Goal: Check status: Check status

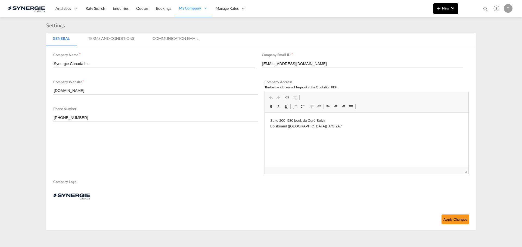
click at [454, 11] on md-icon "icon-chevron-down" at bounding box center [452, 8] width 7 height 7
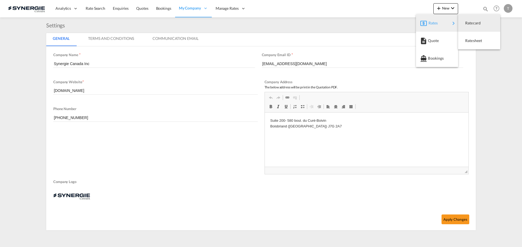
click at [484, 10] on md-backdrop at bounding box center [261, 123] width 522 height 247
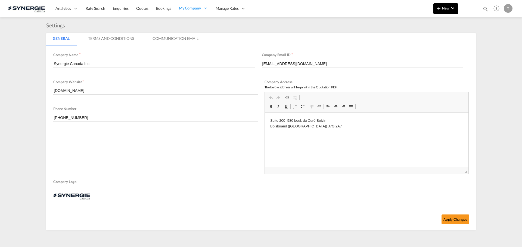
click at [452, 10] on md-icon "icon-chevron-down" at bounding box center [452, 8] width 7 height 7
click at [484, 8] on md-backdrop at bounding box center [261, 123] width 522 height 247
click at [488, 9] on div "Bookings Quotes Enquiries Help Resources Product Release T My Profile Logout" at bounding box center [496, 8] width 34 height 17
click at [486, 9] on md-icon "icon-magnify" at bounding box center [485, 9] width 6 height 6
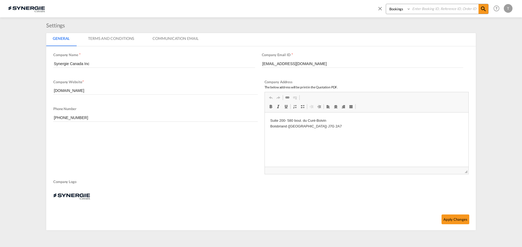
click at [397, 10] on select "Bookings Quotes Enquiries" at bounding box center [399, 9] width 26 height 10
click at [431, 10] on input at bounding box center [444, 9] width 68 height 10
paste input "SYC003061"
type input "SYC003061"
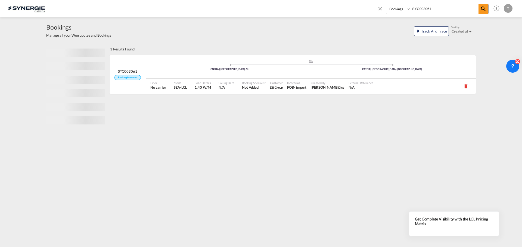
click at [194, 73] on div ".a{fill:#aaa8ad;} .a{fill:#aaa8ad;} CNSHA | [GEOGRAPHIC_DATA], [PERSON_NAME] | …" at bounding box center [310, 67] width 329 height 16
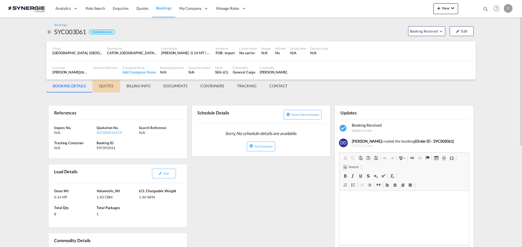
click at [108, 85] on md-tab-item "QUOTES" at bounding box center [105, 86] width 27 height 13
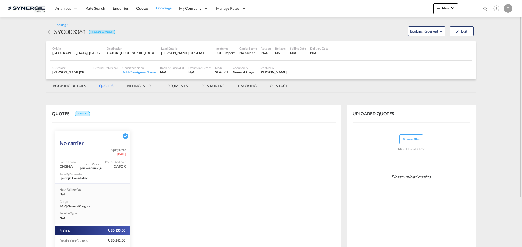
scroll to position [27, 0]
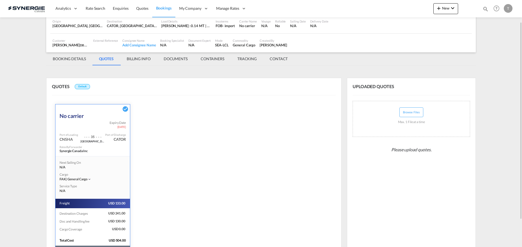
click at [140, 59] on md-tab-item "BILLING INFO" at bounding box center [138, 58] width 37 height 13
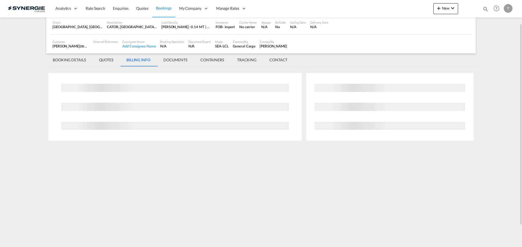
scroll to position [0, 0]
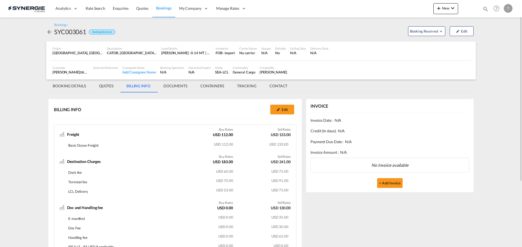
click at [178, 86] on md-tab-item "DOCUMENTS" at bounding box center [175, 86] width 37 height 13
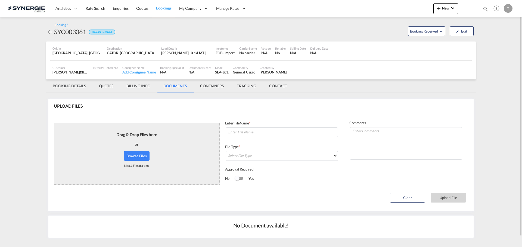
click at [213, 88] on md-tab-item "CONTAINERS" at bounding box center [211, 86] width 37 height 13
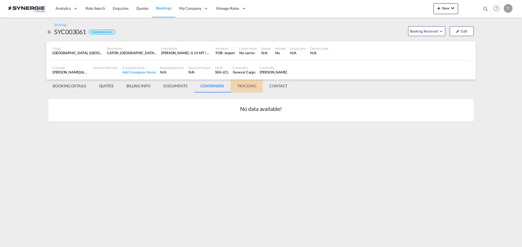
click at [242, 89] on md-tab-item "TRACKING" at bounding box center [246, 86] width 32 height 13
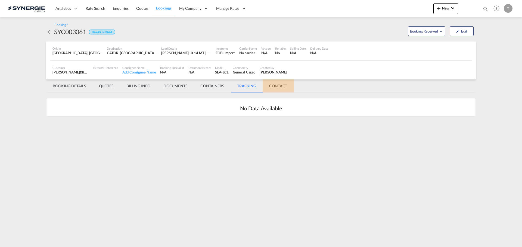
click at [286, 88] on md-tab-item "CONTACT" at bounding box center [277, 86] width 31 height 13
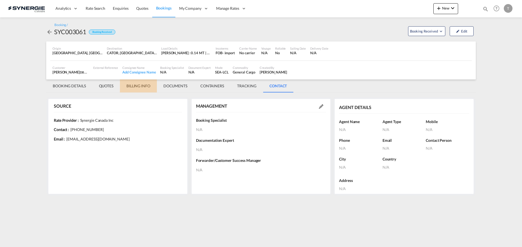
click at [123, 86] on md-tab-item "BILLING INFO" at bounding box center [138, 86] width 37 height 13
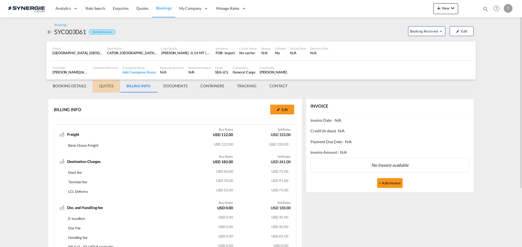
click at [108, 87] on md-tab-item "QUOTES" at bounding box center [105, 86] width 27 height 13
click at [60, 89] on md-tab-item "BOOKING DETAILS" at bounding box center [69, 86] width 46 height 13
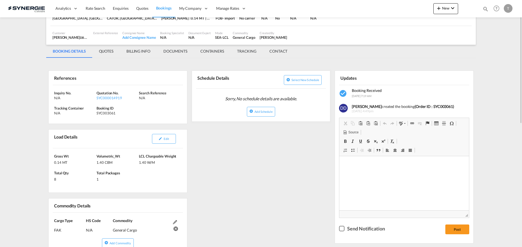
scroll to position [8, 0]
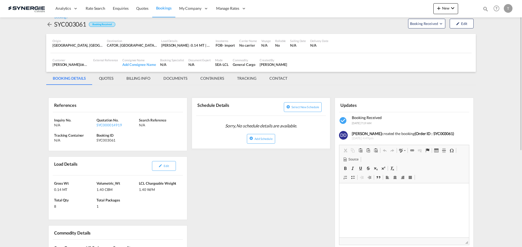
click at [107, 79] on md-tab-item "QUOTES" at bounding box center [105, 78] width 27 height 13
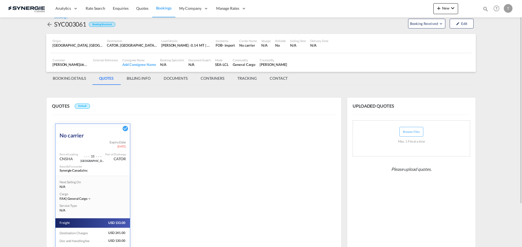
scroll to position [61, 0]
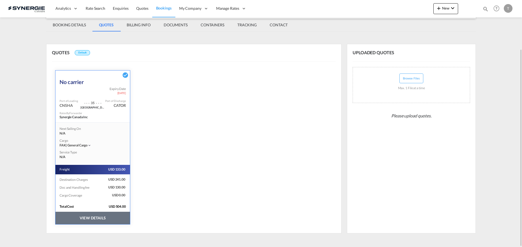
click at [99, 219] on button "VIEW DETAILS" at bounding box center [92, 218] width 74 height 12
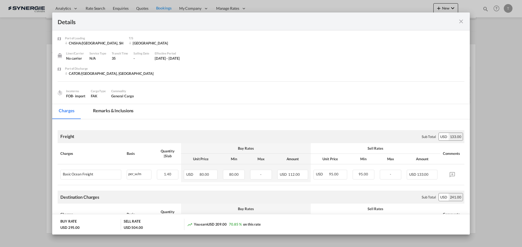
click at [122, 114] on md-tab-item "Remarks & Inclusions" at bounding box center [113, 111] width 54 height 15
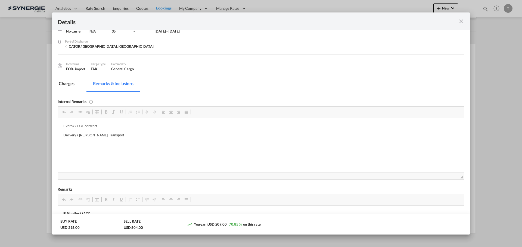
scroll to position [0, 0]
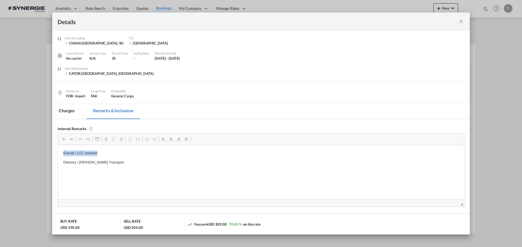
drag, startPoint x: 63, startPoint y: 154, endPoint x: 116, endPoint y: 155, distance: 53.0
click at [116, 155] on p "Everok / LCL contract" at bounding box center [260, 153] width 395 height 6
